Goal: Information Seeking & Learning: Learn about a topic

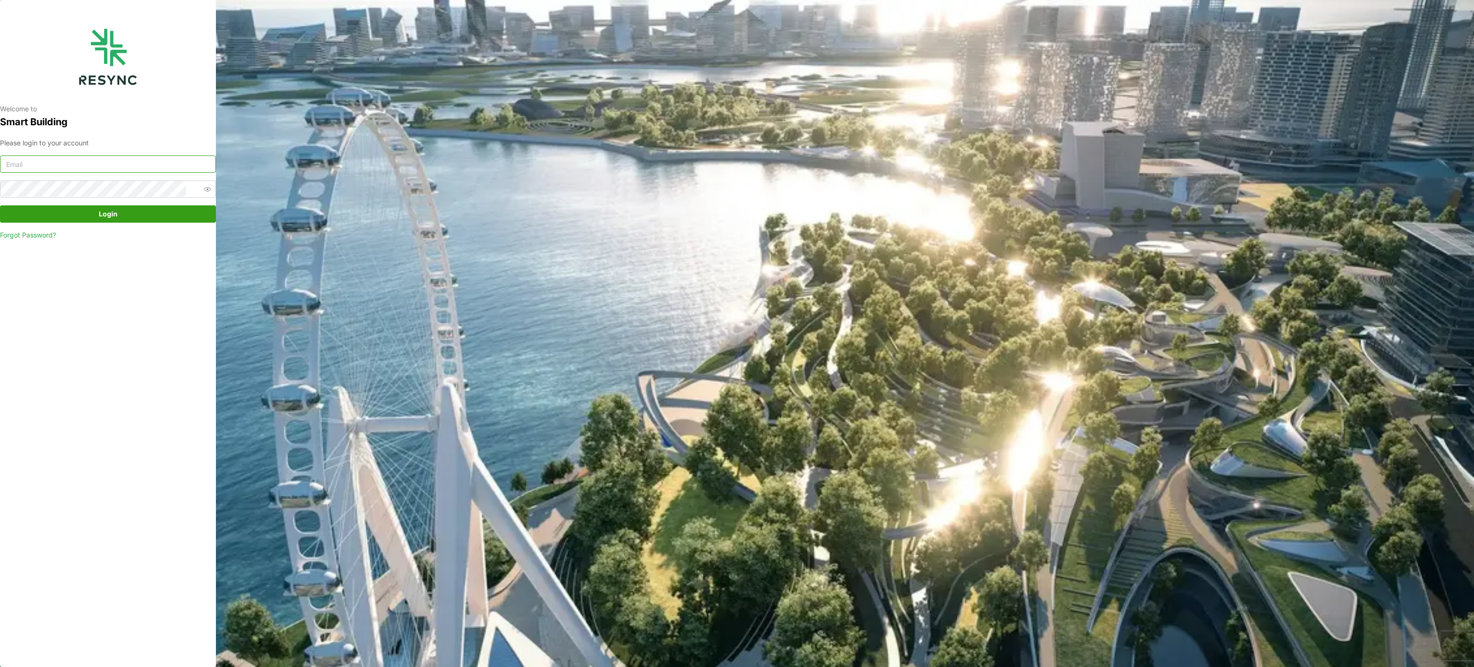
type input "murugesan.saravana@chuanlimengineering.com"
click at [126, 213] on span "Login" at bounding box center [108, 214] width 198 height 16
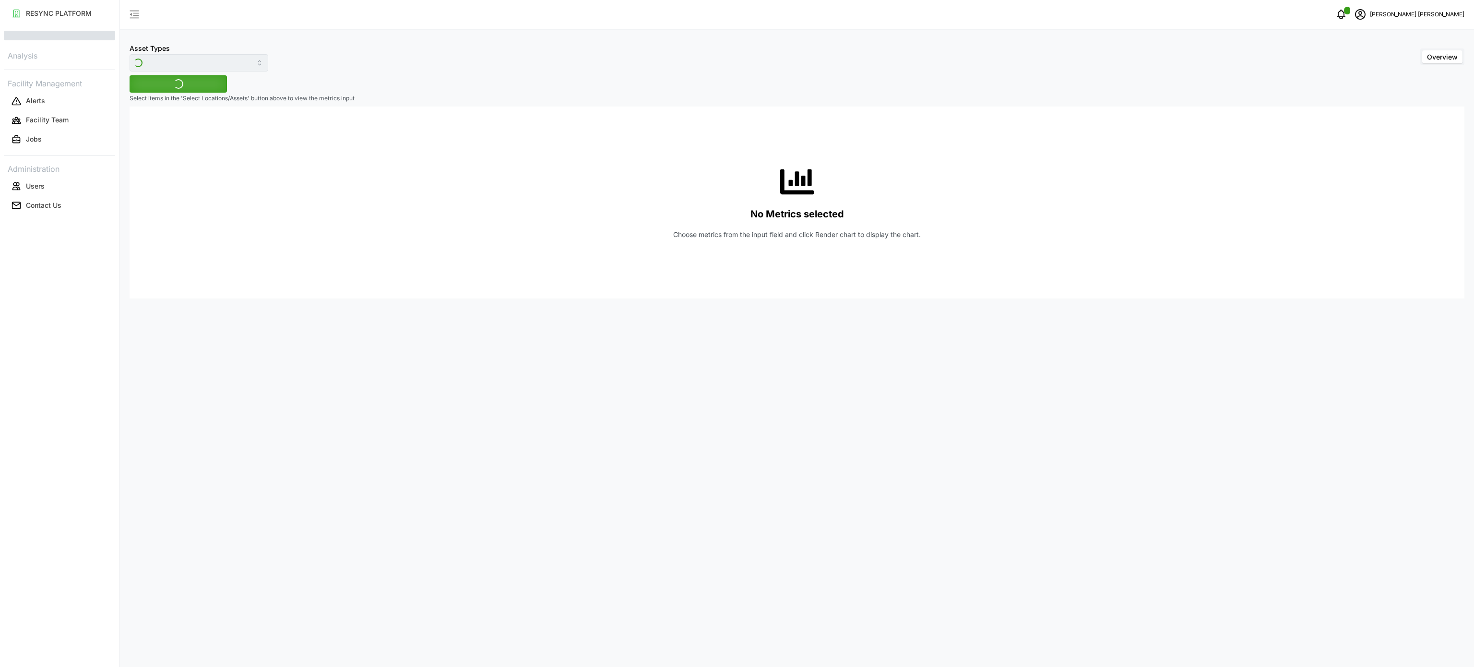
type input "Electrical Meter"
click at [99, 118] on button "Asset" at bounding box center [59, 113] width 111 height 17
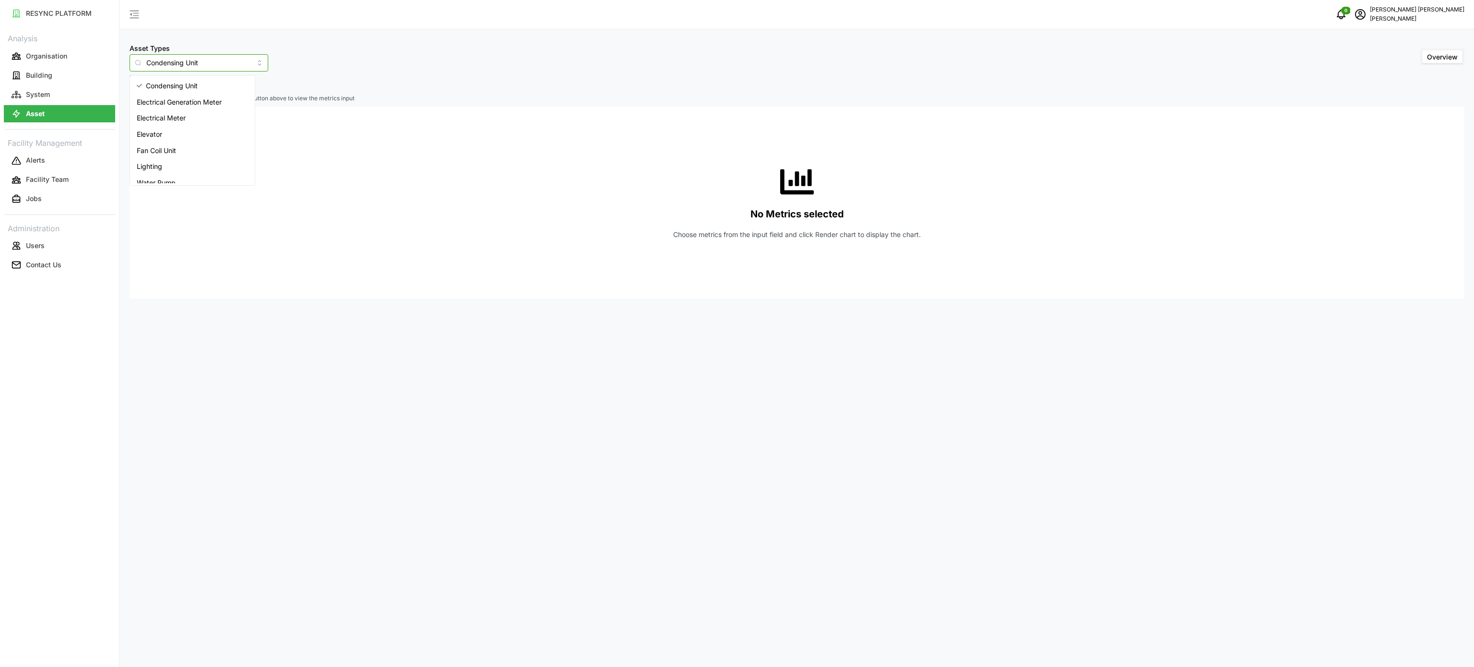
click at [249, 59] on input "Condensing Unit" at bounding box center [199, 62] width 139 height 17
click at [203, 110] on div "Electrical Meter" at bounding box center [192, 118] width 121 height 16
type input "Electrical Meter"
click at [215, 86] on span "Select Locations/Assets" at bounding box center [178, 84] width 79 height 16
click at [144, 126] on icon at bounding box center [142, 127] width 8 height 8
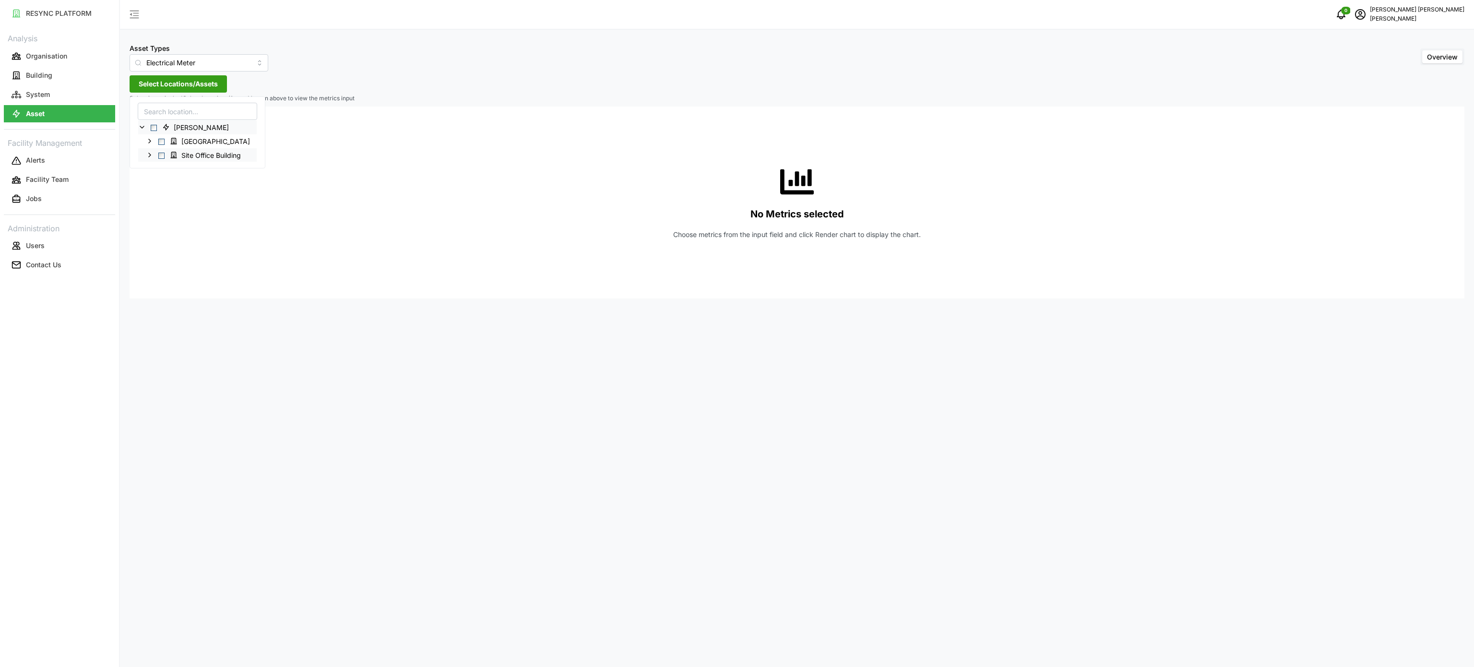
click at [146, 155] on icon at bounding box center [150, 155] width 8 height 8
click at [157, 169] on icon at bounding box center [158, 169] width 8 height 8
click at [164, 185] on icon at bounding box center [165, 183] width 8 height 8
click at [173, 223] on icon at bounding box center [173, 224] width 8 height 8
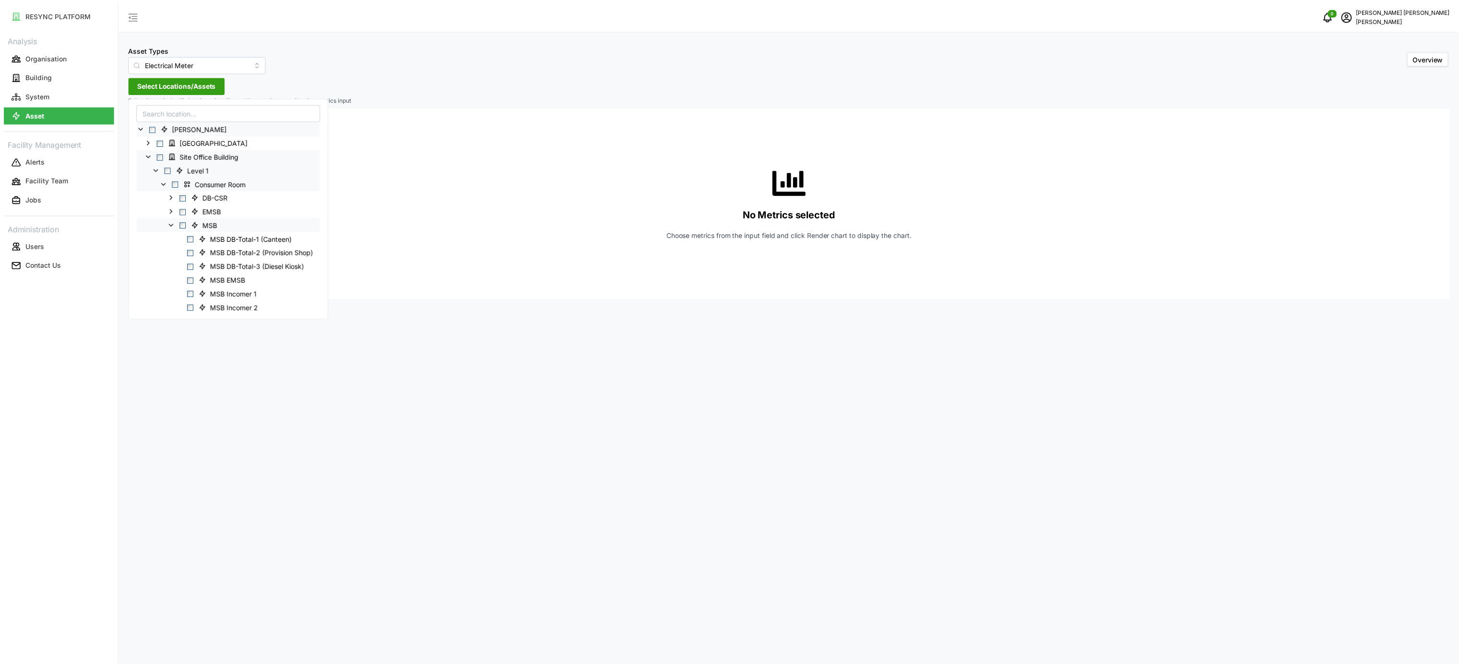
scroll to position [96, 0]
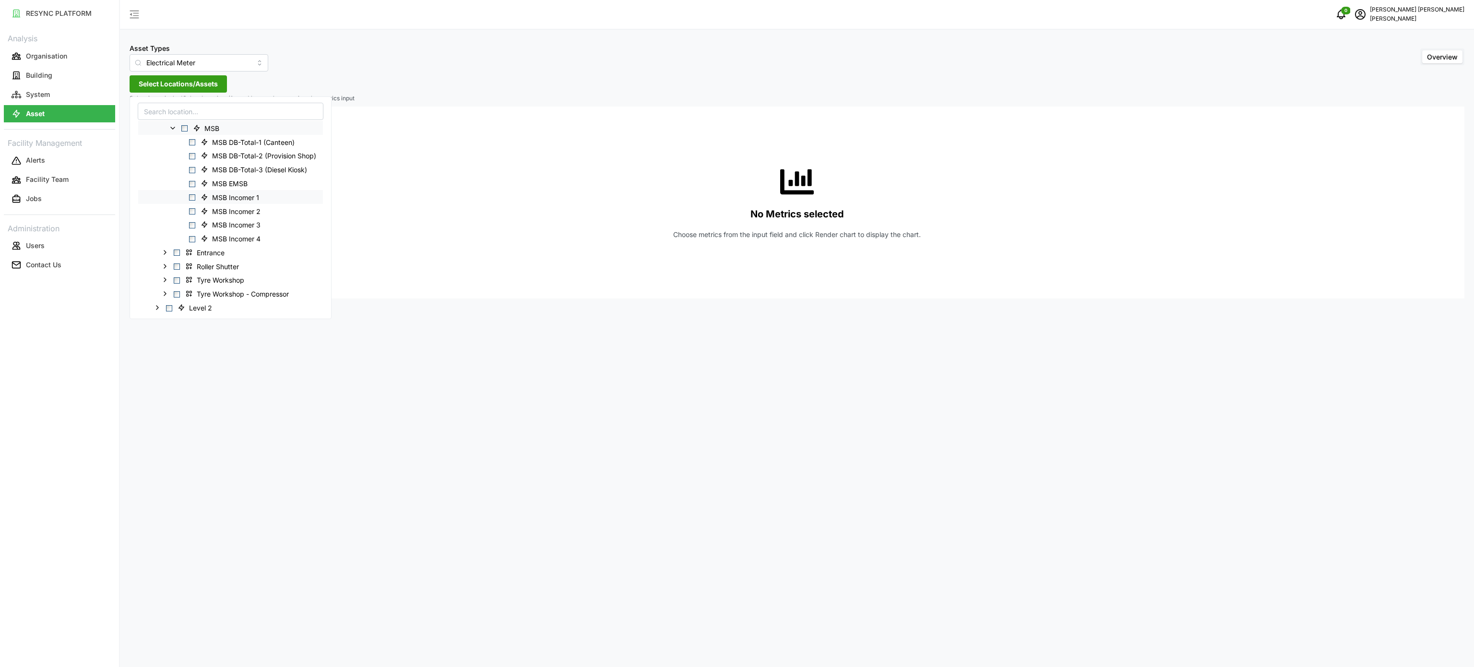
click at [192, 202] on div "MSB Incomer 1" at bounding box center [230, 197] width 185 height 14
click at [192, 199] on span "Select MSB Incomer 1" at bounding box center [192, 197] width 6 height 6
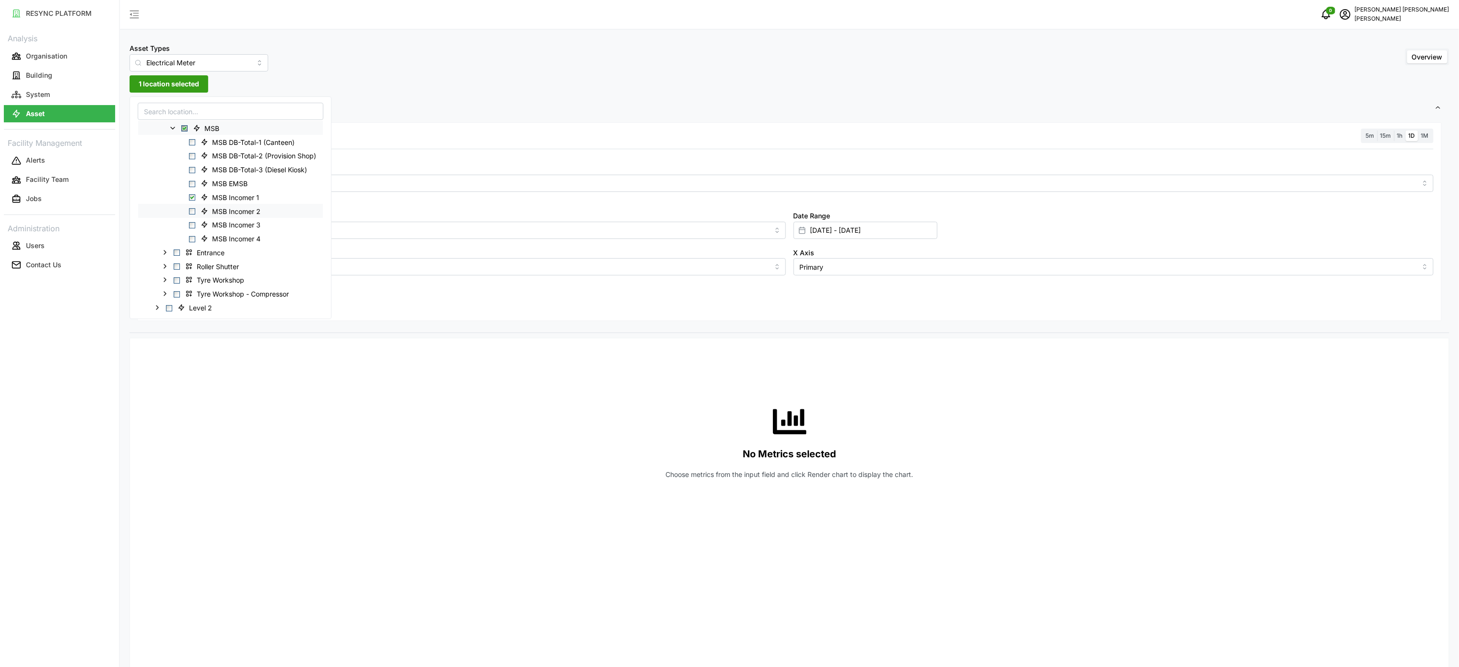
click at [192, 212] on span "Select MSB Incomer 2" at bounding box center [192, 211] width 6 height 6
click at [193, 224] on span "Select MSB Incomer 3" at bounding box center [192, 225] width 6 height 6
click at [190, 239] on span "Select MSB Incomer 4" at bounding box center [192, 239] width 6 height 6
click at [351, 373] on div "No Metrics selected Choose metrics from the input field and click Render chart …" at bounding box center [789, 442] width 1289 height 192
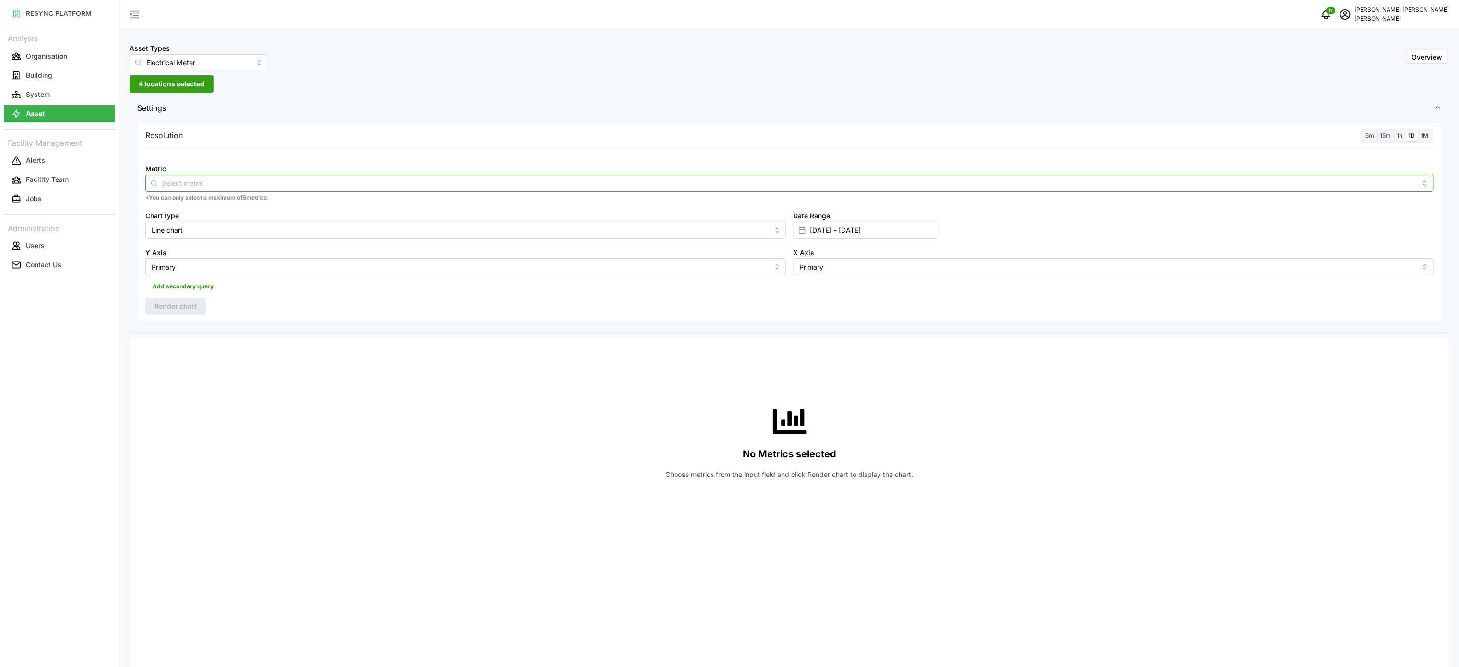
click at [1111, 181] on input "Metric" at bounding box center [789, 183] width 1255 height 11
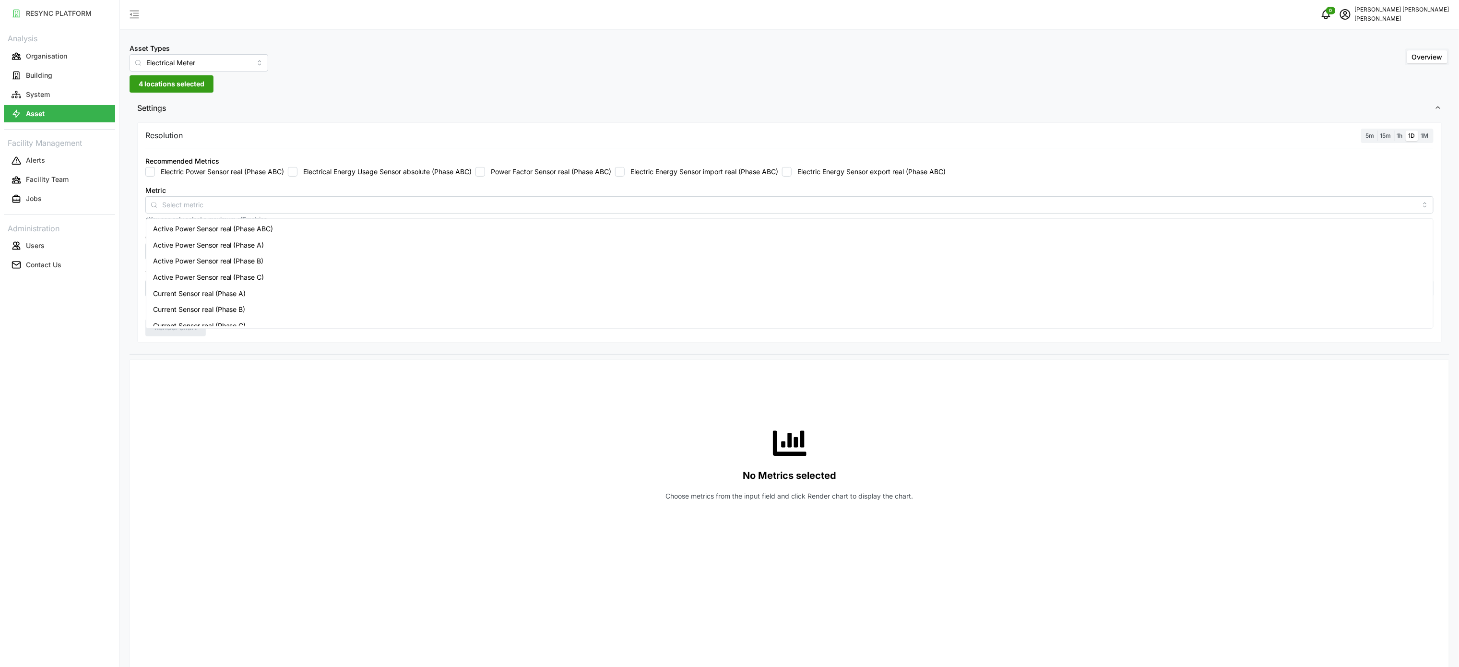
click at [658, 168] on label "Electric Energy Sensor import real (Phase ABC)" at bounding box center [702, 172] width 154 height 10
click at [625, 168] on input "Electric Energy Sensor import real (Phase ABC)" at bounding box center [620, 172] width 10 height 10
checkbox input "true"
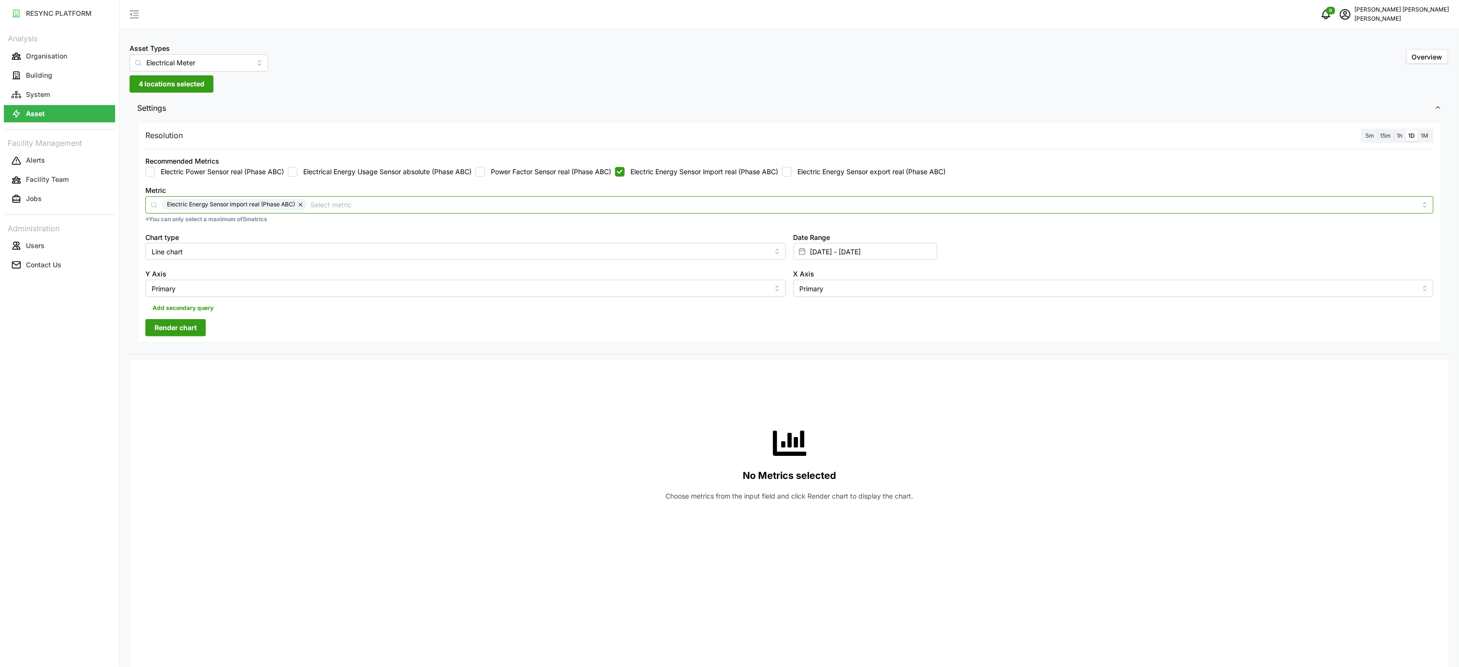
click at [334, 203] on input "Metric" at bounding box center [864, 204] width 1106 height 11
click at [395, 407] on div "No Metrics selected Choose metrics from the input field and click Render chart …" at bounding box center [789, 464] width 1289 height 192
click at [199, 331] on button "Render chart" at bounding box center [175, 327] width 60 height 17
drag, startPoint x: 873, startPoint y: 261, endPoint x: 873, endPoint y: 254, distance: 6.7
click at [873, 260] on input "[DATE] - [DATE]" at bounding box center [866, 251] width 144 height 17
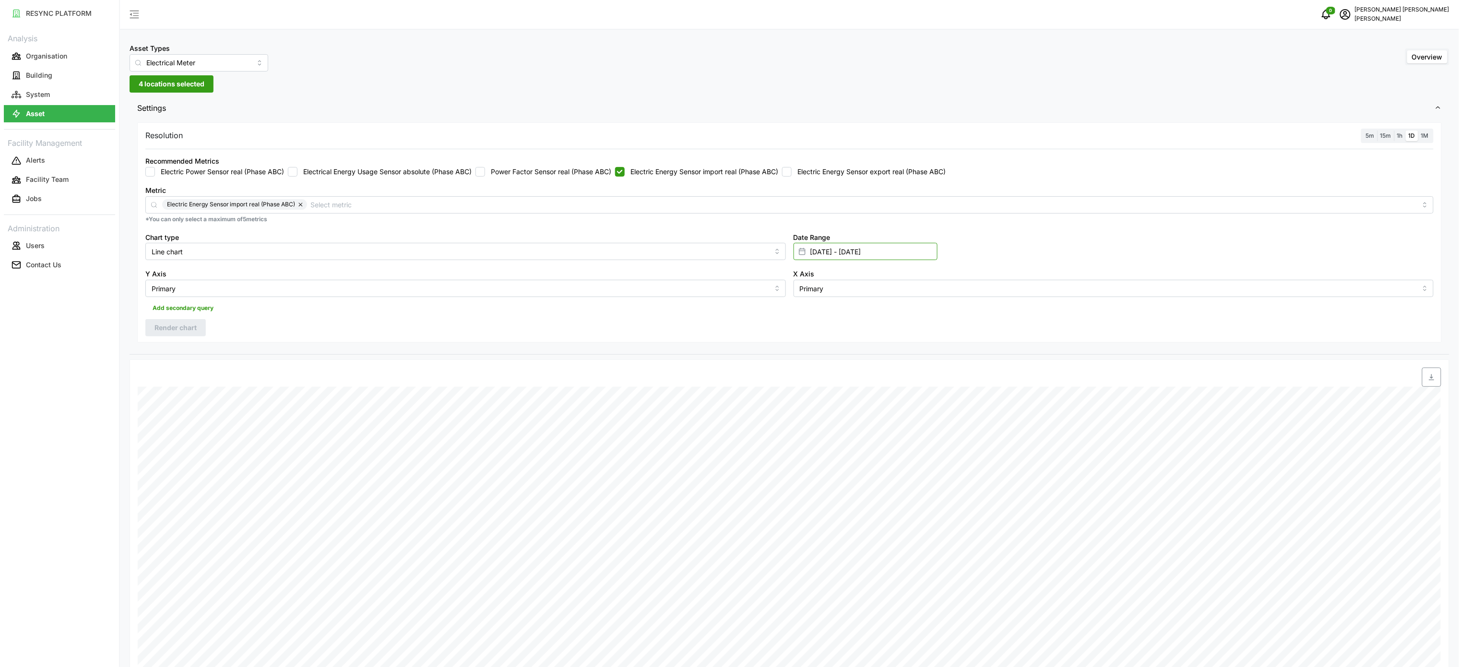
click at [873, 254] on input "[DATE] - [DATE]" at bounding box center [866, 251] width 144 height 17
click at [837, 360] on button "7" at bounding box center [832, 366] width 17 height 17
type input "[DATE] - [DATE]"
type input "[DATE]"
click at [837, 360] on button "7" at bounding box center [832, 366] width 17 height 17
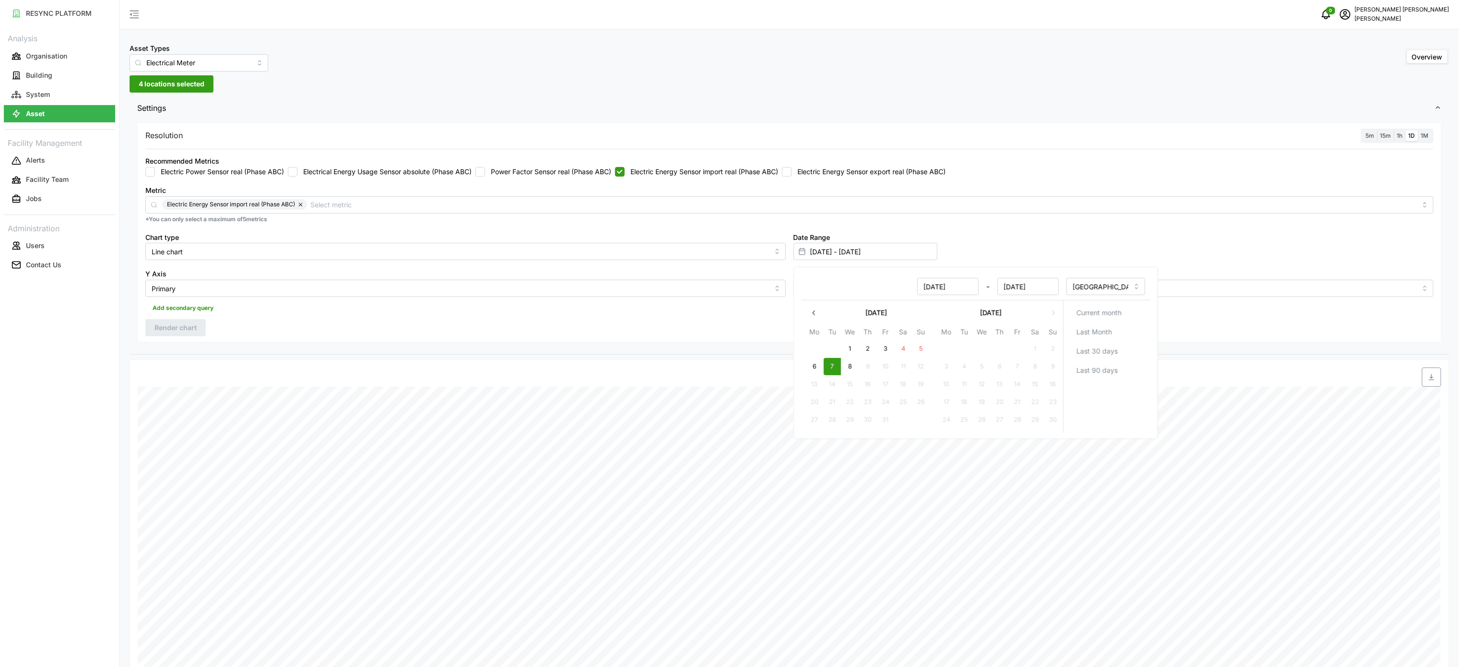
type input "[DATE] - [DATE]"
type input "[DATE]"
click at [759, 346] on div "Resolution 5m 15m 1h 1D 1M Recommended Metrics Electric Power Sensor real (Phas…" at bounding box center [790, 237] width 1320 height 235
click at [190, 336] on span "Render chart" at bounding box center [176, 328] width 42 height 16
click at [1396, 131] on label "1h" at bounding box center [1401, 136] width 12 height 11
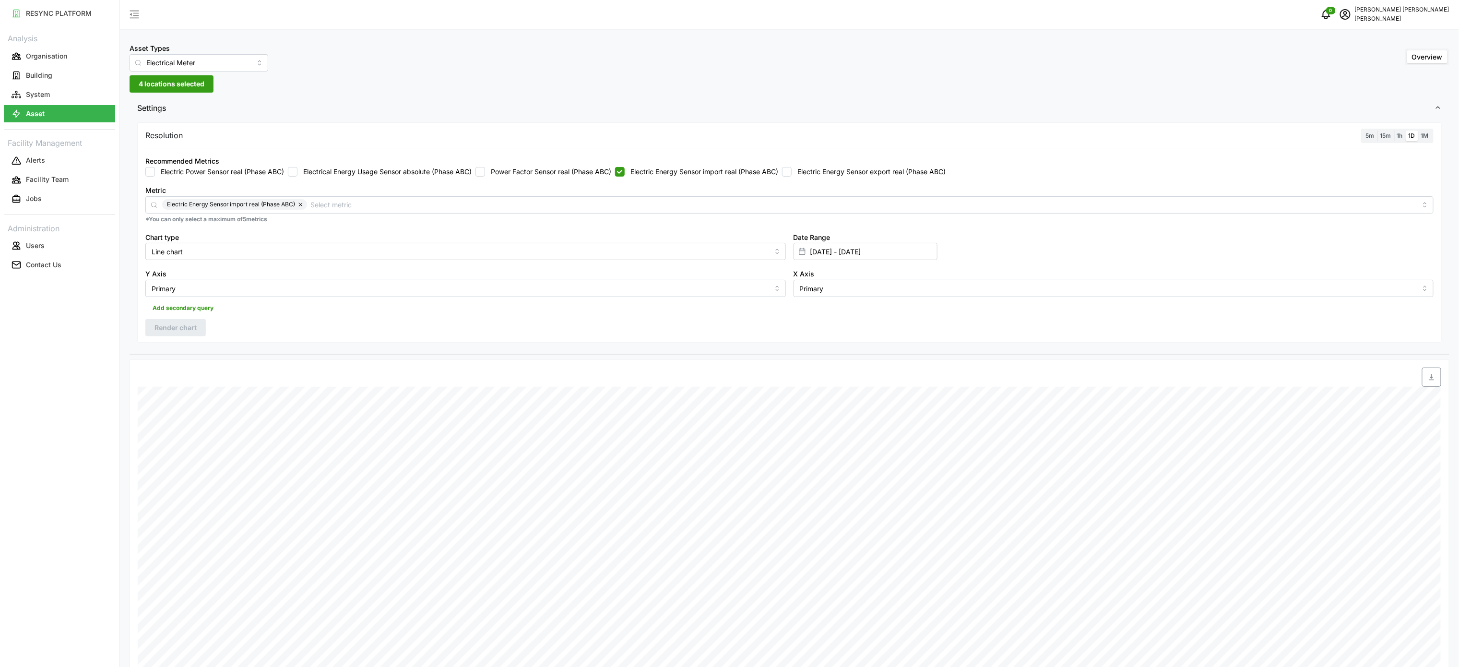
click at [1395, 131] on input "1h" at bounding box center [1395, 131] width 0 height 0
click at [174, 340] on div "Resolution 5m 15m 1h 1D 1M Recommended Metrics Electric Power Sensor real (Phas…" at bounding box center [789, 232] width 1305 height 221
click at [187, 335] on span "Render chart" at bounding box center [176, 328] width 42 height 16
click at [1430, 385] on span "button" at bounding box center [1432, 377] width 18 height 18
click at [896, 75] on div "Asset Types Electrical Meter Overview 4 locations selected Settings Resolution …" at bounding box center [789, 488] width 1339 height 976
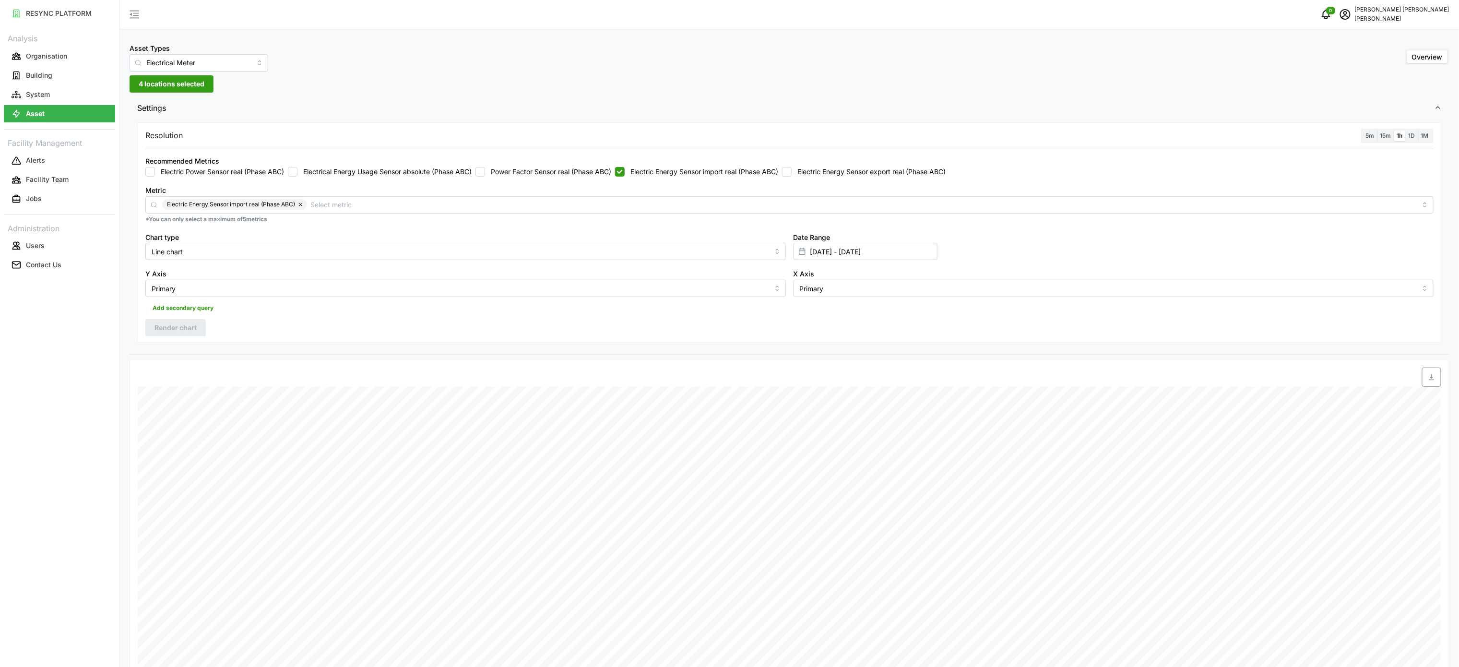
drag, startPoint x: 711, startPoint y: 167, endPoint x: 717, endPoint y: 166, distance: 6.3
click at [712, 166] on div "Recommended Metrics Electric Power Sensor real (Phase ABC) Electrical Energy Us…" at bounding box center [789, 166] width 1289 height 22
click at [818, 174] on label "Electric Energy Sensor export real (Phase ABC)" at bounding box center [869, 172] width 154 height 10
click at [792, 174] on input "Electric Energy Sensor export real (Phase ABC)" at bounding box center [787, 172] width 10 height 10
checkbox input "true"
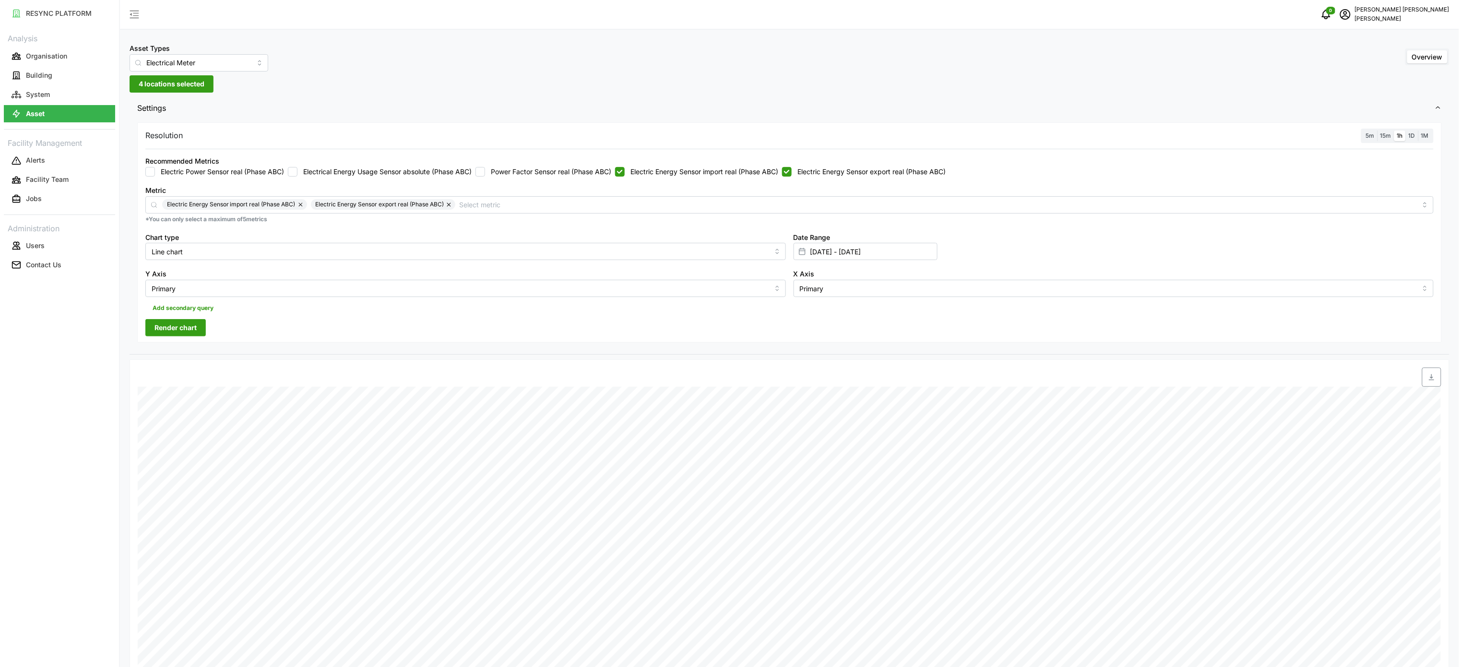
click at [718, 176] on label "Electric Energy Sensor import real (Phase ABC)" at bounding box center [702, 172] width 154 height 10
click at [625, 176] on input "Electric Energy Sensor import real (Phase ABC)" at bounding box center [620, 172] width 10 height 10
checkbox input "false"
click at [183, 336] on button "Render chart" at bounding box center [175, 327] width 60 height 17
click at [1432, 379] on icon "button" at bounding box center [1431, 377] width 5 height 6
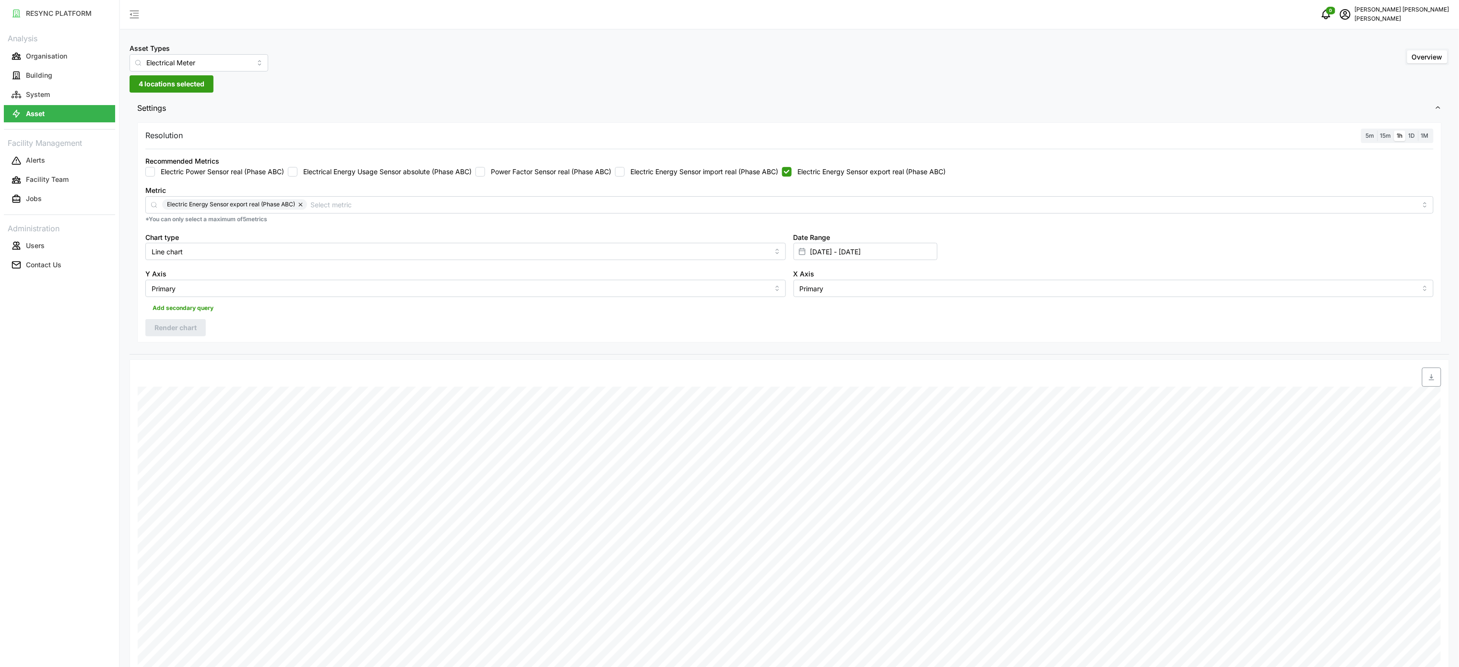
drag, startPoint x: 791, startPoint y: 59, endPoint x: 1240, endPoint y: 0, distance: 452.4
click at [825, 58] on div "Asset Types Electrical Meter Overview" at bounding box center [790, 56] width 1320 height 29
